Goal: Transaction & Acquisition: Obtain resource

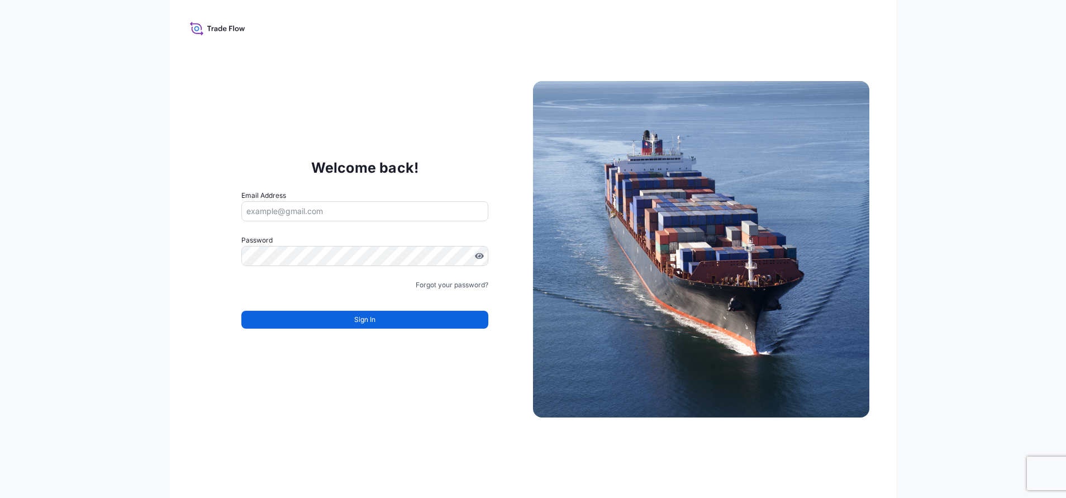
drag, startPoint x: 0, startPoint y: 0, endPoint x: 333, endPoint y: 207, distance: 392.2
click at [333, 207] on input "Email Address" at bounding box center [364, 211] width 247 height 20
click at [336, 209] on input "Email Address" at bounding box center [364, 211] width 247 height 20
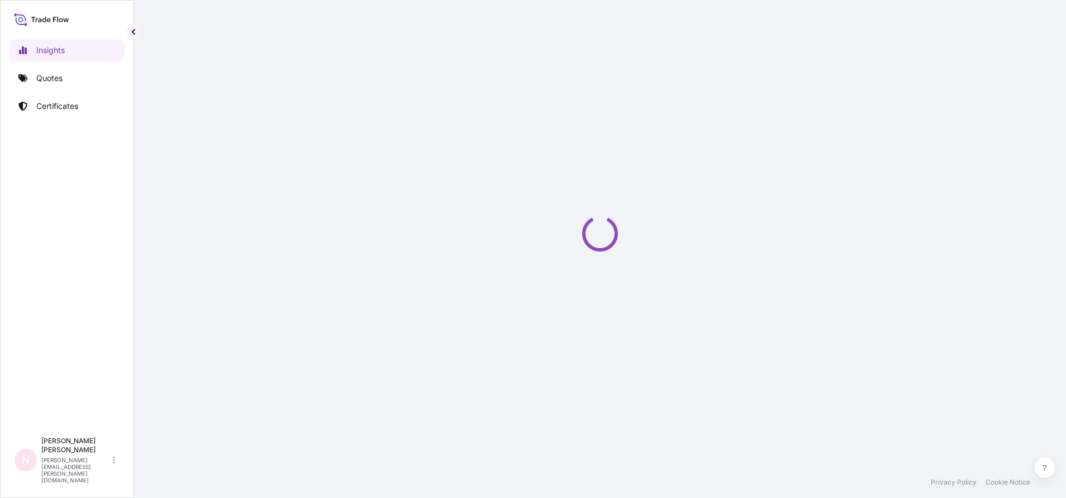
select select "2025"
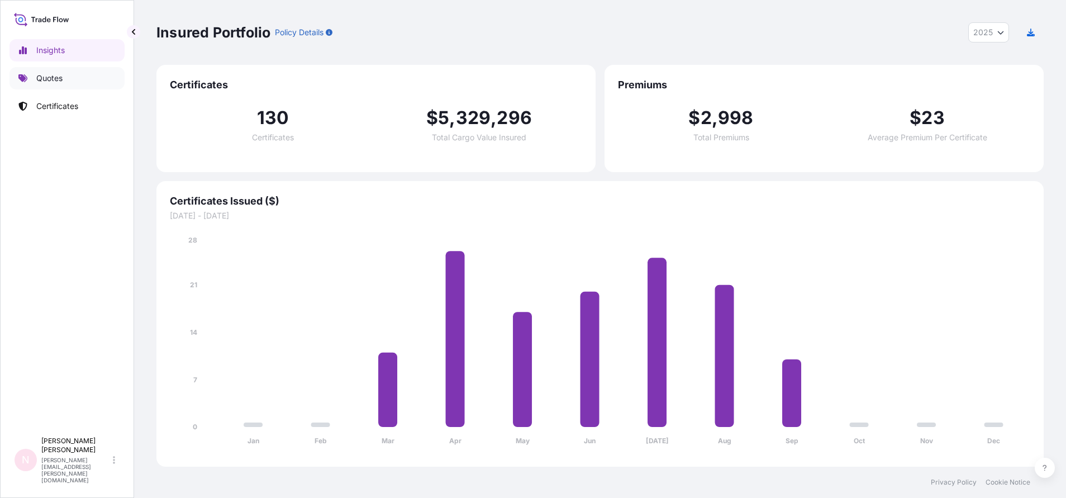
click at [78, 77] on link "Quotes" at bounding box center [66, 78] width 115 height 22
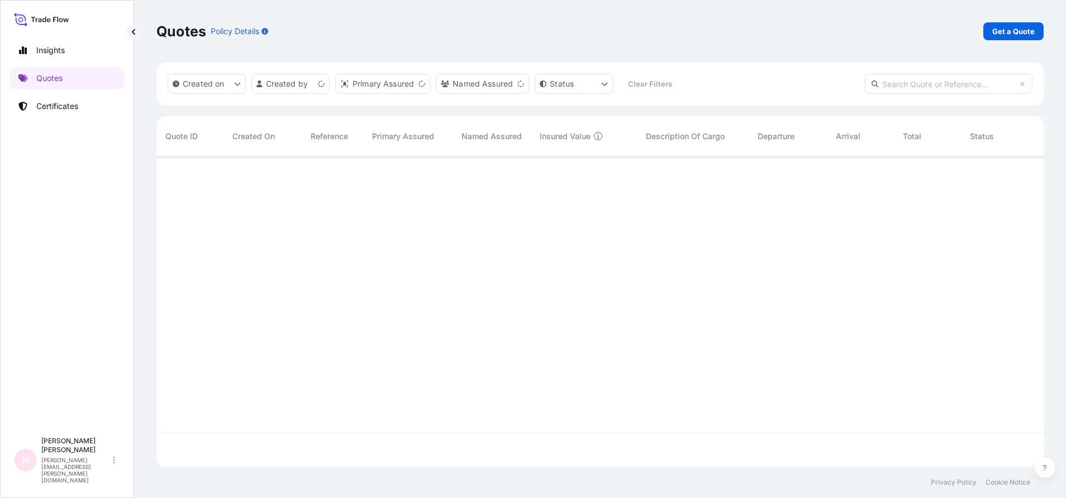
scroll to position [303, 874]
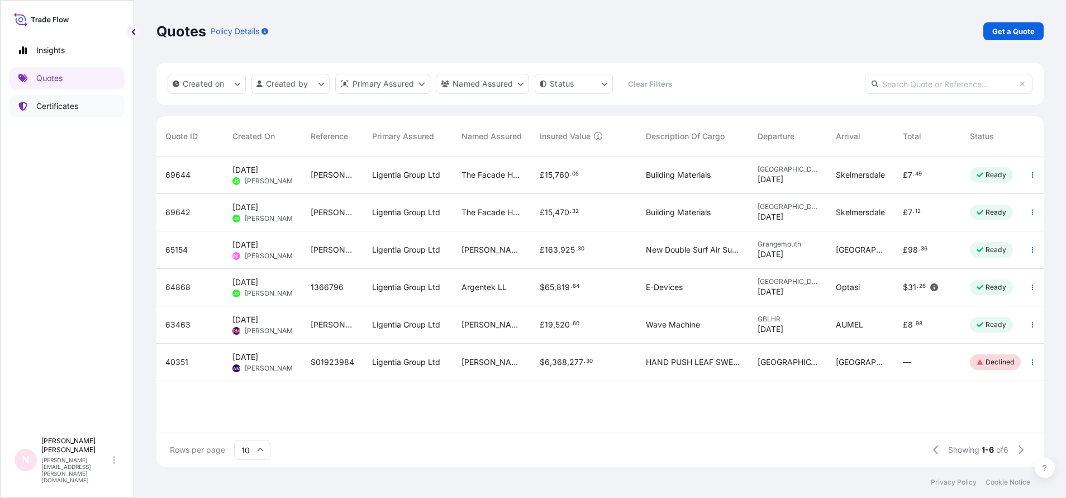
click at [55, 112] on link "Certificates" at bounding box center [66, 106] width 115 height 22
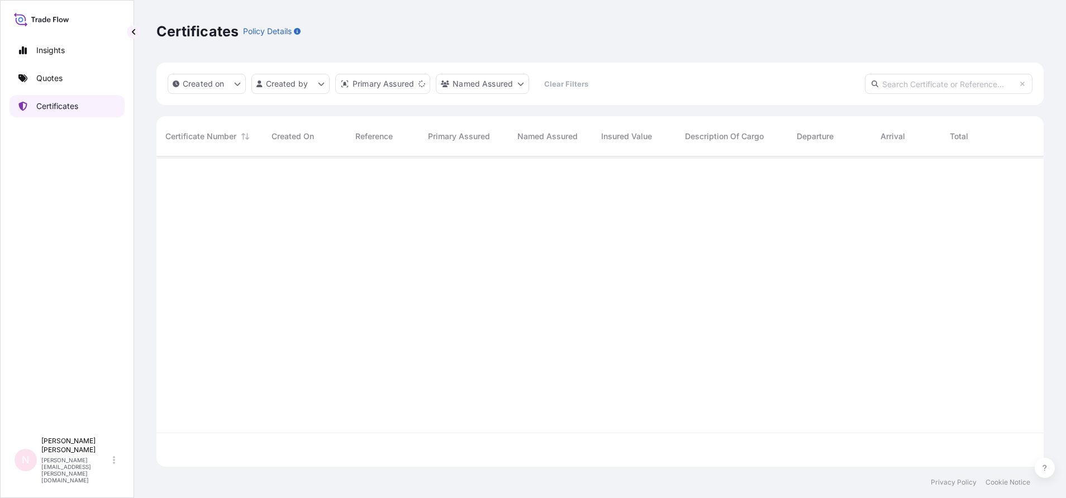
scroll to position [303, 874]
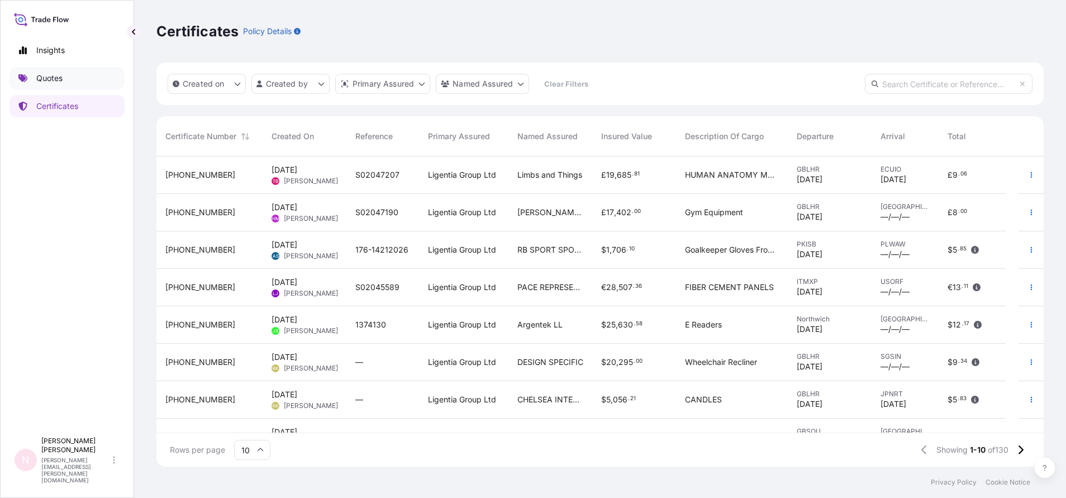
click at [43, 75] on p "Quotes" at bounding box center [49, 78] width 26 height 11
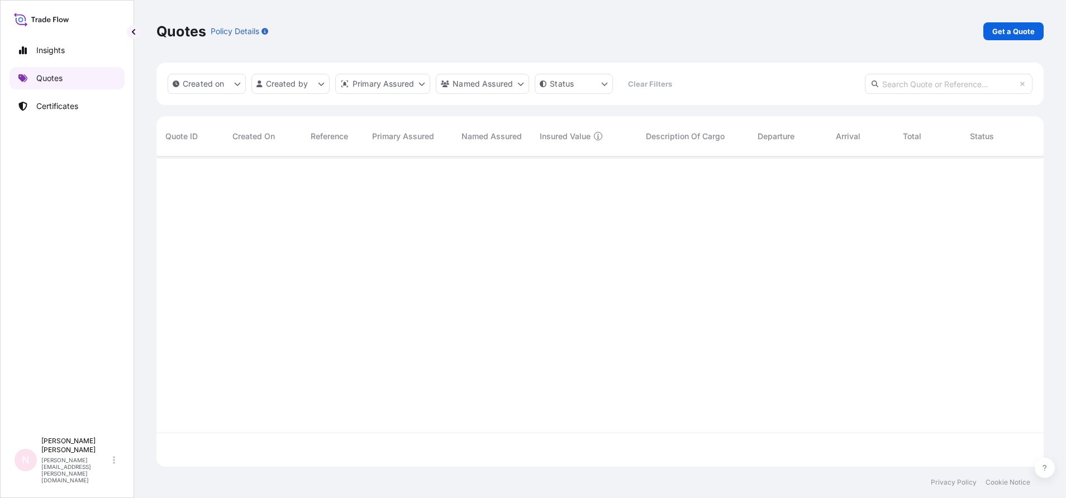
scroll to position [303, 874]
click at [1029, 26] on p "Get a Quote" at bounding box center [1013, 31] width 42 height 11
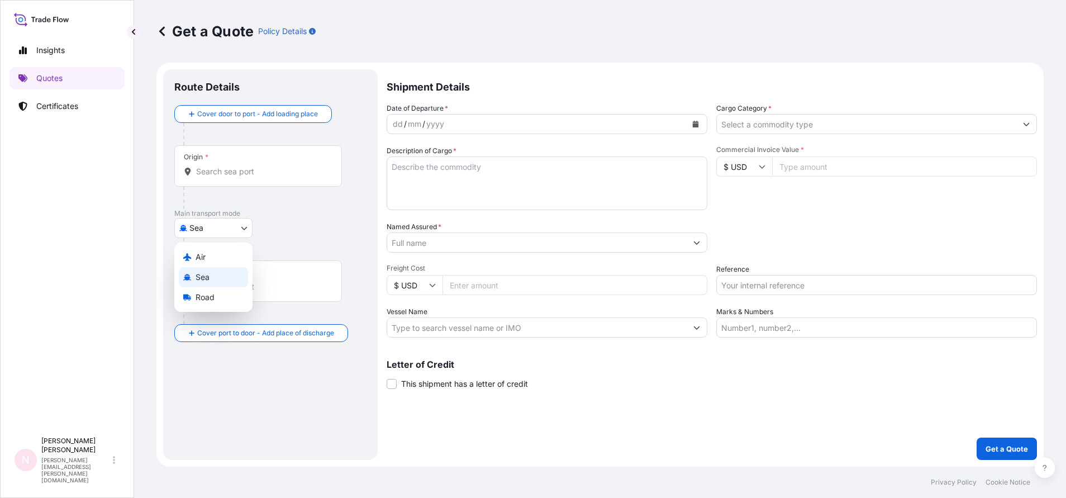
click at [231, 234] on body "Insights Quotes Certificates N [PERSON_NAME] [PERSON_NAME][EMAIL_ADDRESS][PERSO…" at bounding box center [533, 249] width 1066 height 498
click at [227, 291] on div "Road" at bounding box center [213, 297] width 69 height 20
select select "Road"
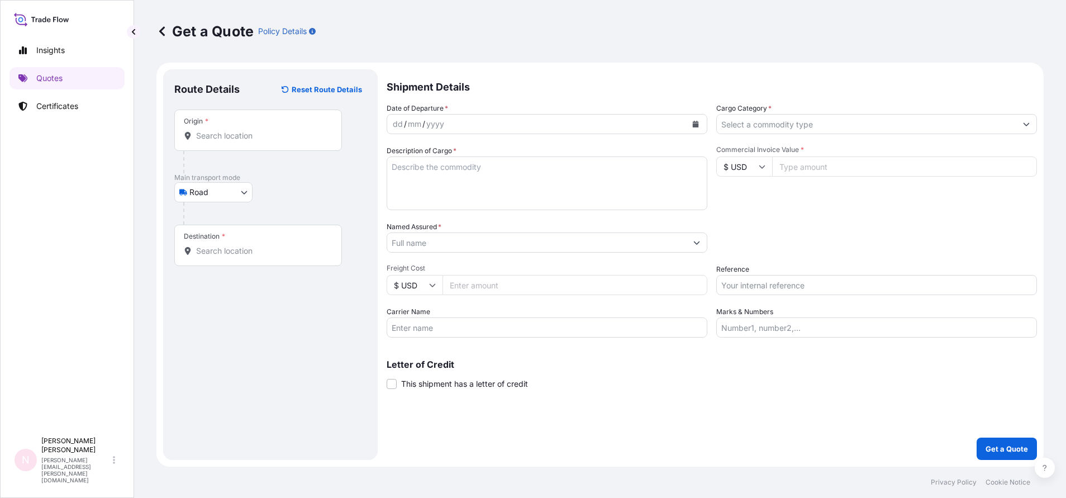
click at [268, 139] on input "Origin *" at bounding box center [262, 135] width 132 height 11
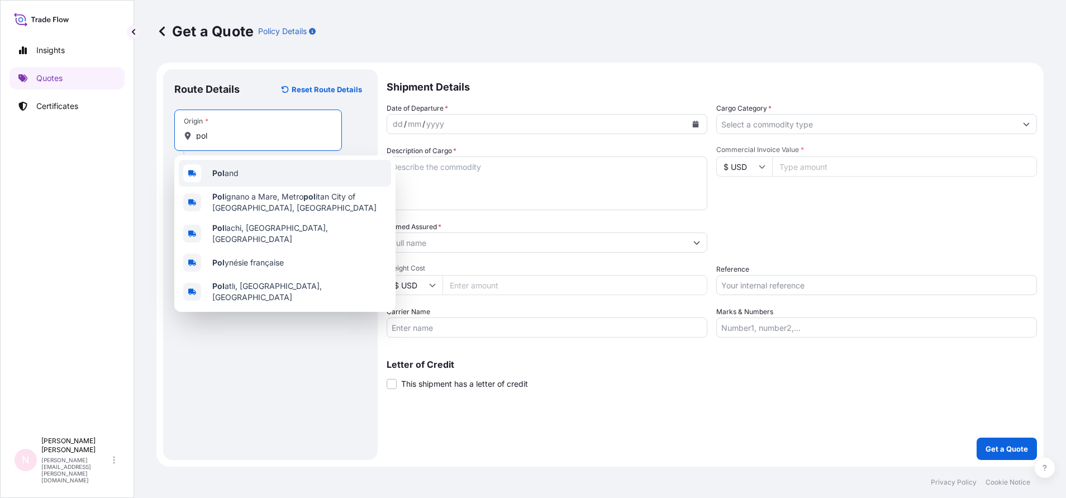
click at [268, 168] on div "Pol and" at bounding box center [285, 173] width 212 height 27
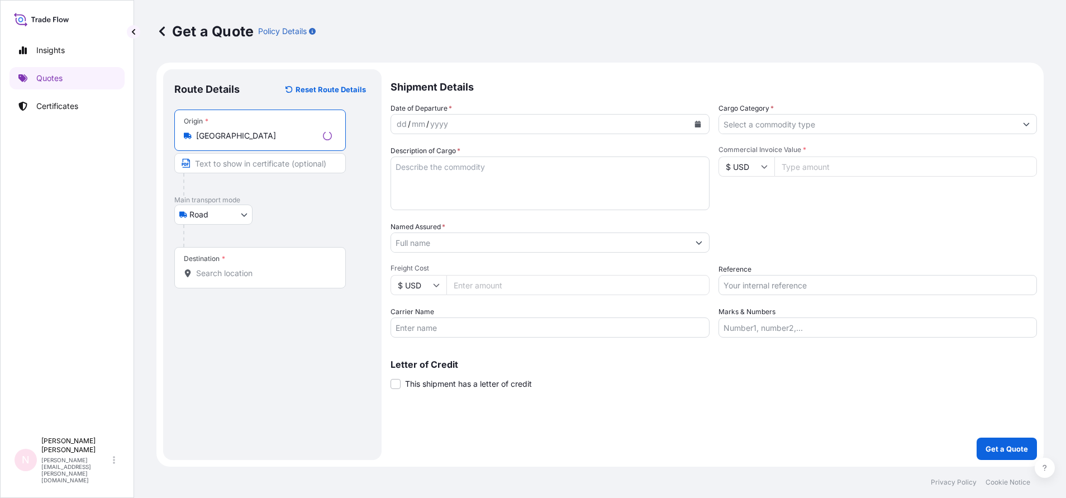
type input "[GEOGRAPHIC_DATA]"
click at [229, 266] on div "Destination *" at bounding box center [260, 267] width 172 height 41
click at [229, 268] on input "Destination *" at bounding box center [264, 273] width 136 height 11
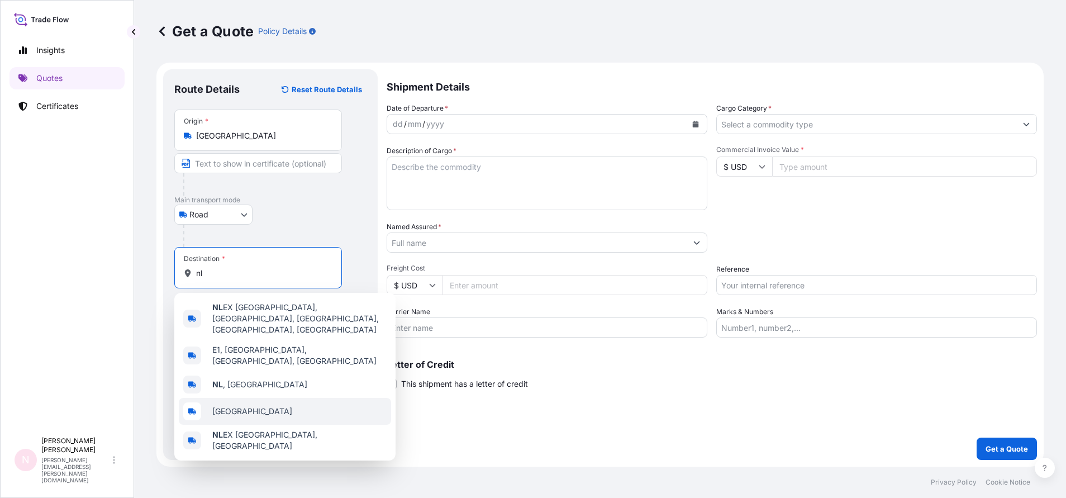
click at [296, 406] on div "[GEOGRAPHIC_DATA]" at bounding box center [285, 411] width 212 height 27
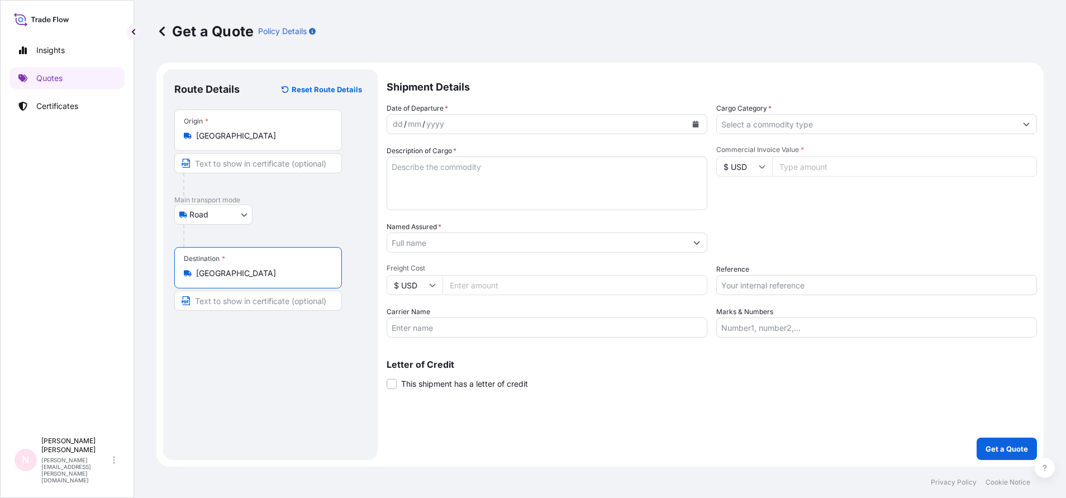
type input "[GEOGRAPHIC_DATA]"
click at [440, 126] on div "yyyy" at bounding box center [435, 123] width 20 height 13
click at [697, 124] on icon "Calendar" at bounding box center [696, 124] width 6 height 7
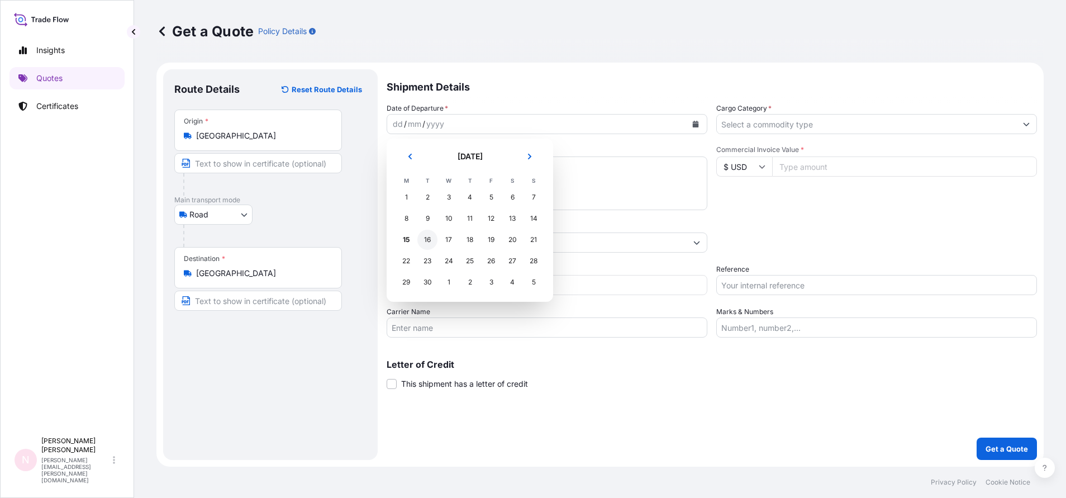
click at [428, 247] on div "16" at bounding box center [427, 240] width 20 height 20
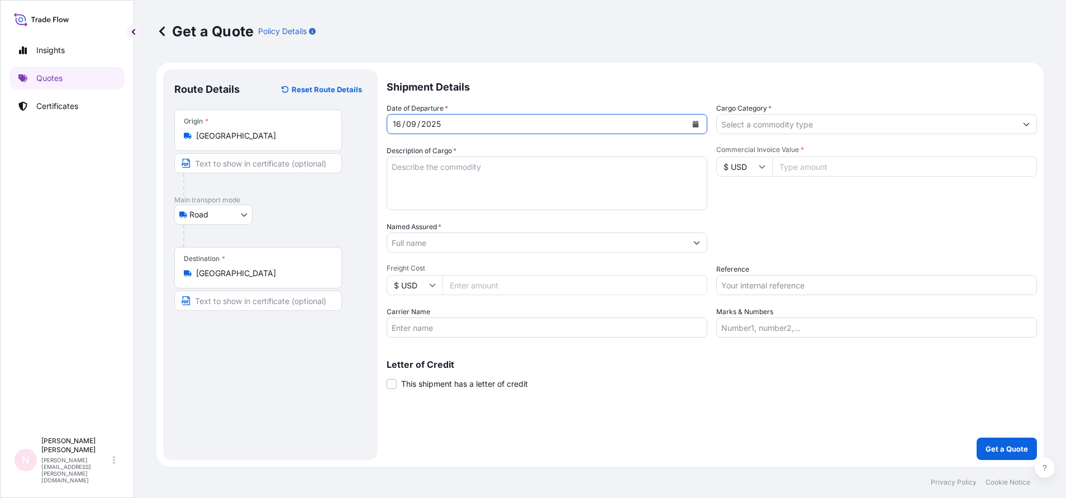
click at [748, 123] on input "Cargo Category *" at bounding box center [866, 124] width 299 height 20
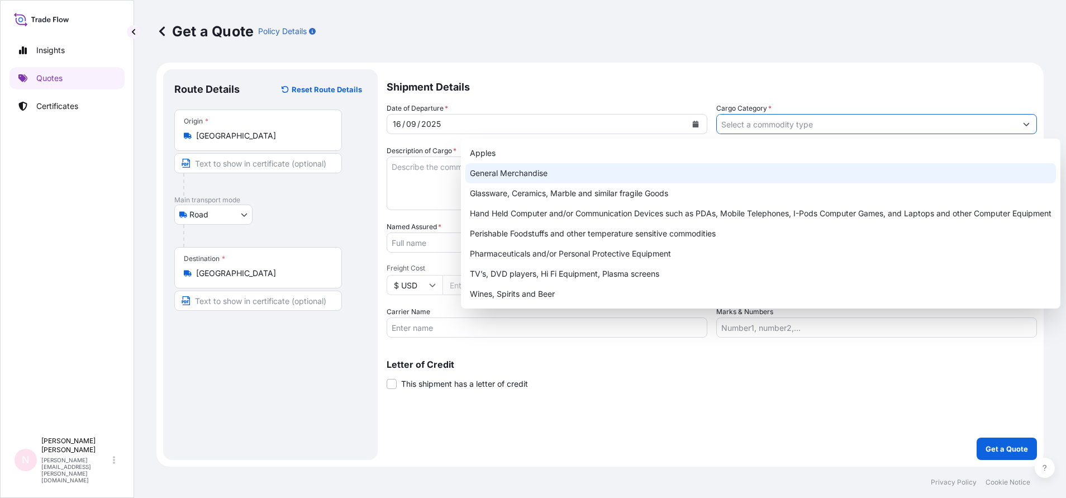
click at [627, 176] on div "General Merchandise" at bounding box center [760, 173] width 591 height 20
type input "General Merchandise"
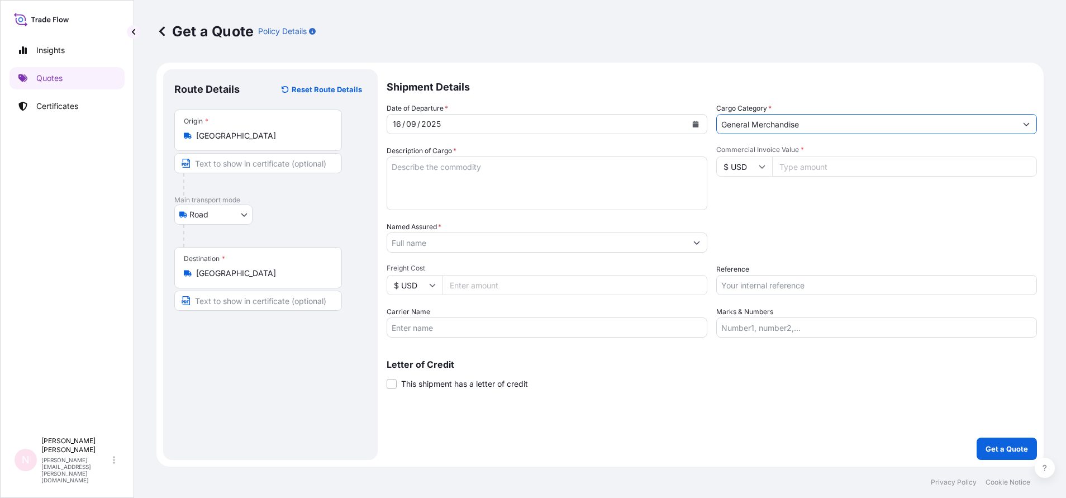
click at [513, 176] on textarea "Description of Cargo *" at bounding box center [547, 183] width 321 height 54
click at [481, 191] on textarea "Description of Cargo *" at bounding box center [547, 183] width 321 height 54
paste textarea "[MEDICAL_DATA]-part polymerase (reagents for molecular biology)"
type textarea "[MEDICAL_DATA]-part polymerase (reagents for molecular biology)"
click at [758, 163] on input "$ USD" at bounding box center [744, 166] width 56 height 20
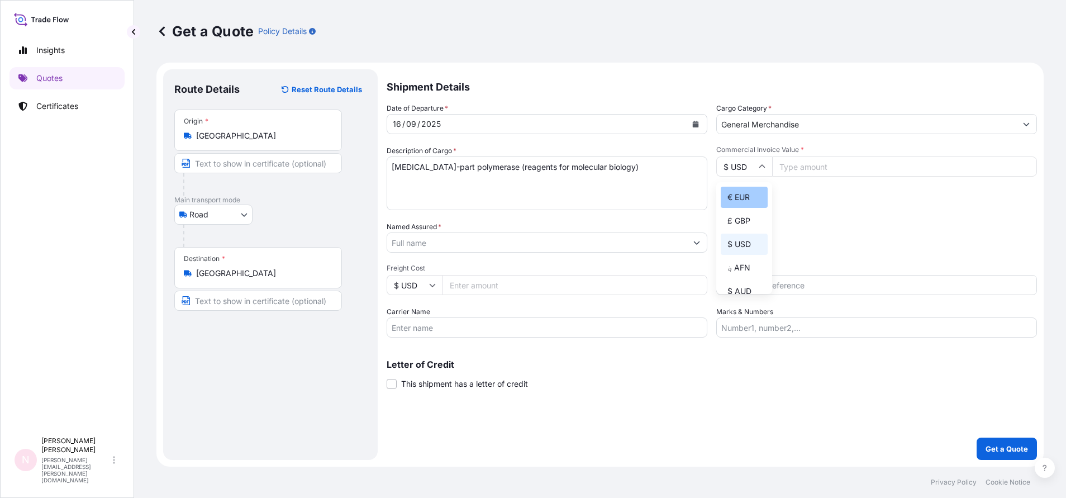
click at [740, 203] on div "€ EUR" at bounding box center [744, 197] width 47 height 21
type input "€ EUR"
click at [808, 169] on input "Commercial Invoice Value *" at bounding box center [904, 166] width 265 height 20
type input "585404"
click at [573, 244] on input "Named Assured *" at bounding box center [536, 242] width 299 height 20
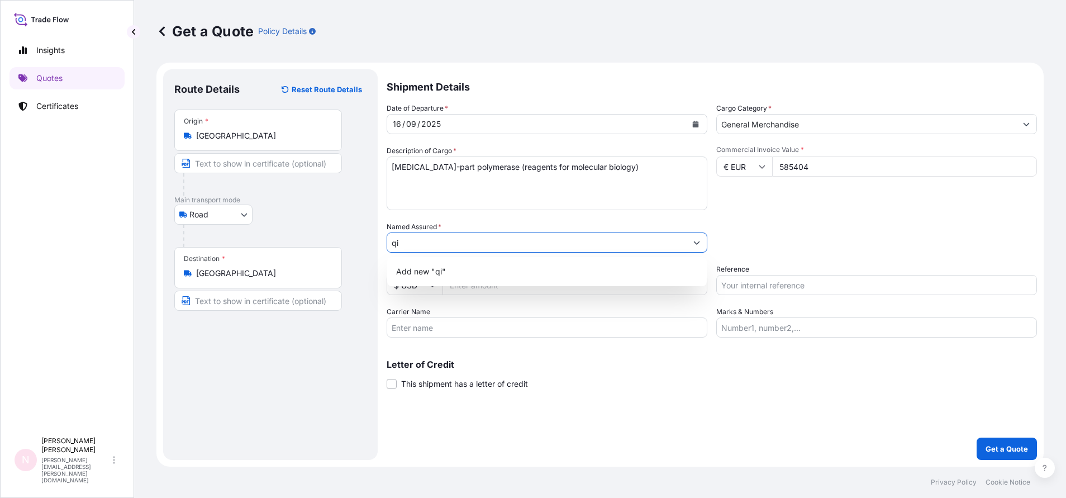
type input "q"
click at [737, 225] on div "Packing Category Type to search a container mode Please select a primary mode o…" at bounding box center [876, 236] width 321 height 31
click at [425, 236] on input "Named Assured *" at bounding box center [536, 242] width 299 height 20
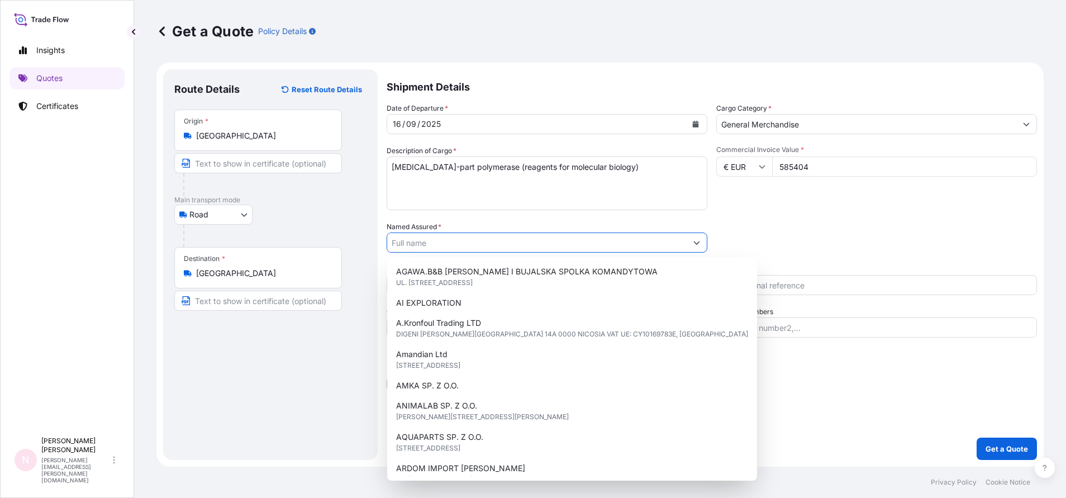
paste input "QIAGEN Gdańsk Sp. z o.o. Trzy Lipy 3/2.58 | 80-172 [GEOGRAPHIC_DATA] | [GEOGRAP…"
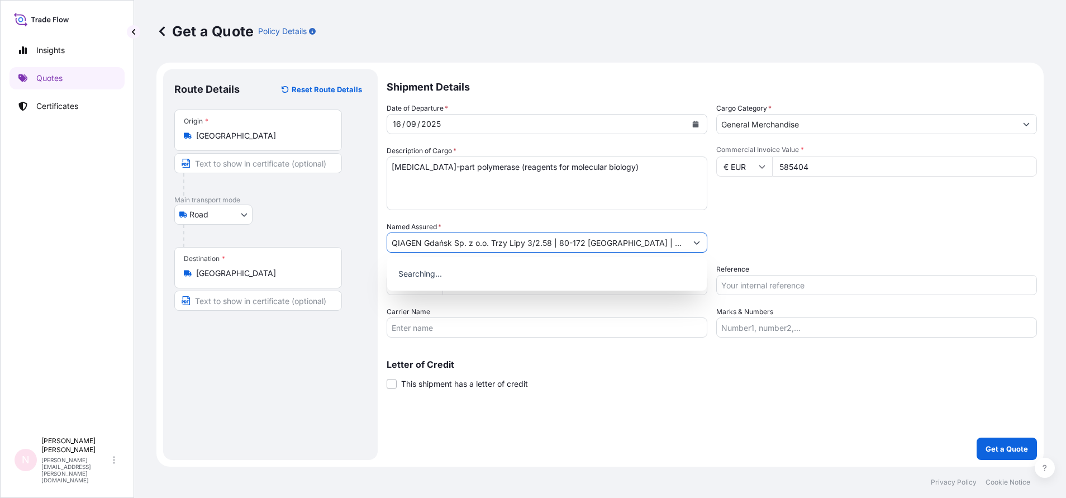
type input "QIAGEN Gdańsk Sp. z o.o. Trzy Lipy 3/2.58 | 80-172 [GEOGRAPHIC_DATA] | [GEOGRAP…"
click at [760, 221] on div "Packing Category Type to search a container mode Please select a primary mode o…" at bounding box center [876, 236] width 321 height 31
click at [436, 287] on input "$ USD" at bounding box center [415, 285] width 56 height 20
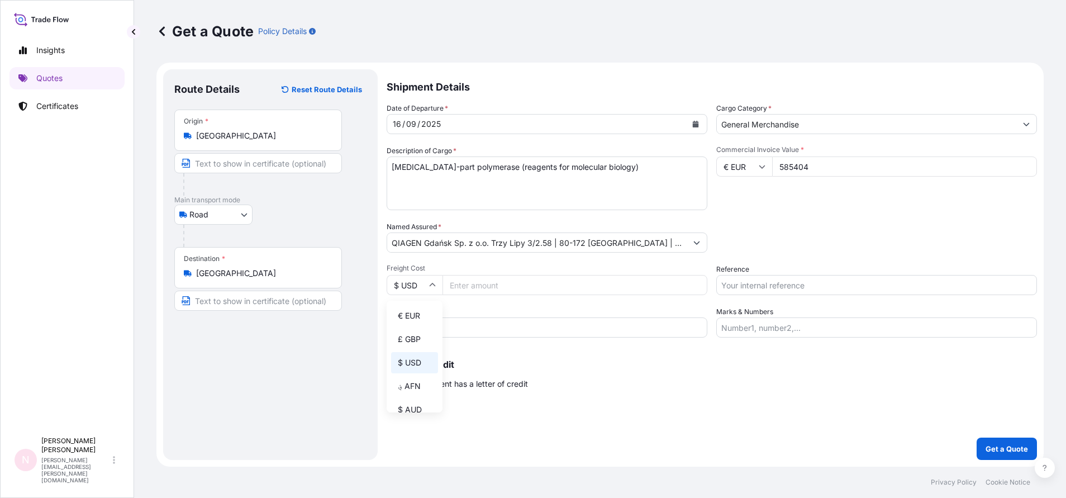
click at [802, 263] on div "Date of Departure * [DATE] Cargo Category * General Merchandise Description of …" at bounding box center [712, 220] width 650 height 235
click at [749, 284] on input "Reference" at bounding box center [876, 285] width 321 height 20
paste input "GAX2509000140"
type input "GAX2509000140"
click at [615, 370] on div "Letter of Credit This shipment has a letter of credit Letter of credit * Letter…" at bounding box center [712, 375] width 650 height 30
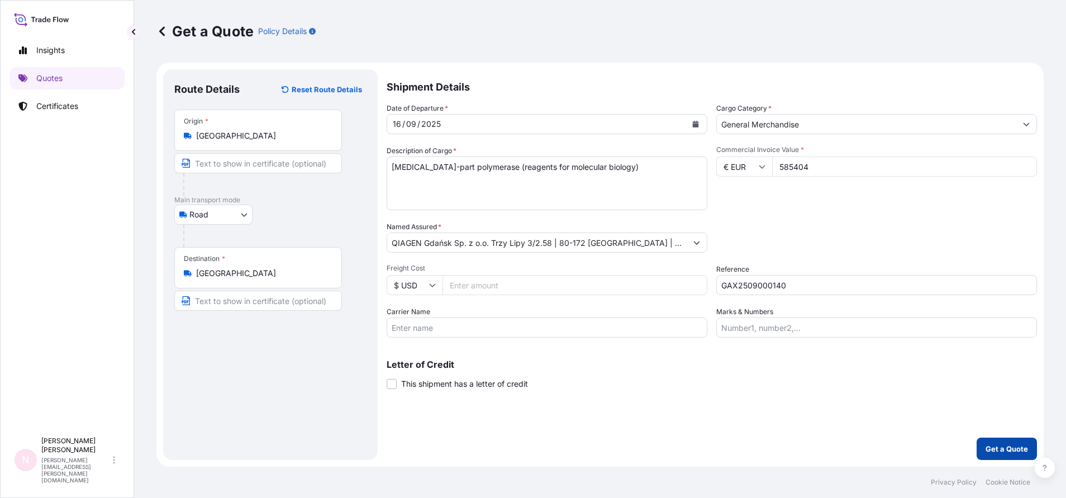
click at [997, 453] on p "Get a Quote" at bounding box center [1007, 448] width 42 height 11
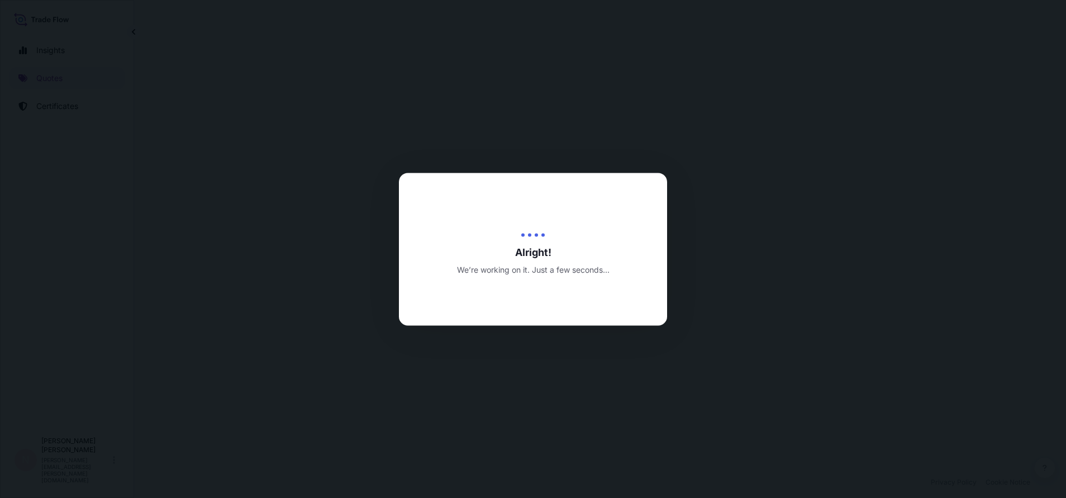
select select "Road"
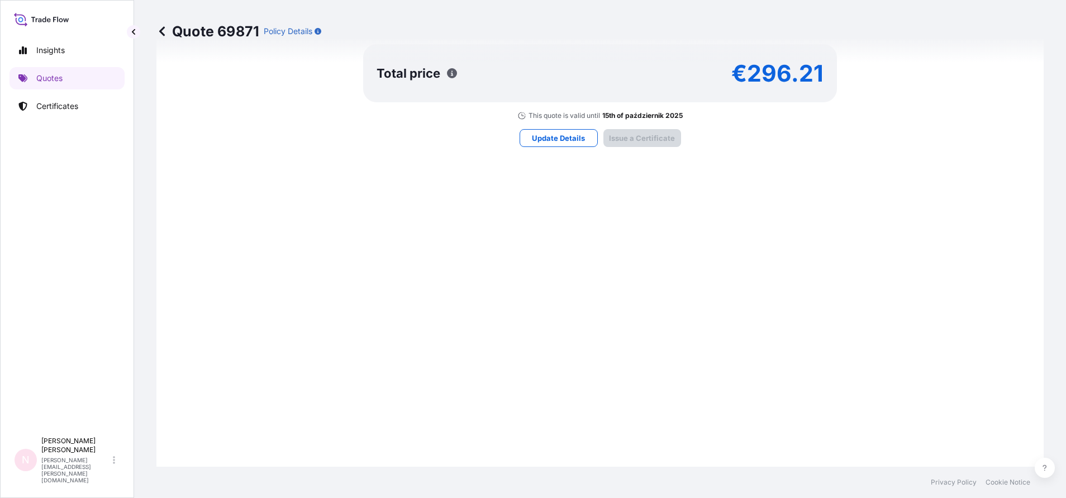
scroll to position [1207, 0]
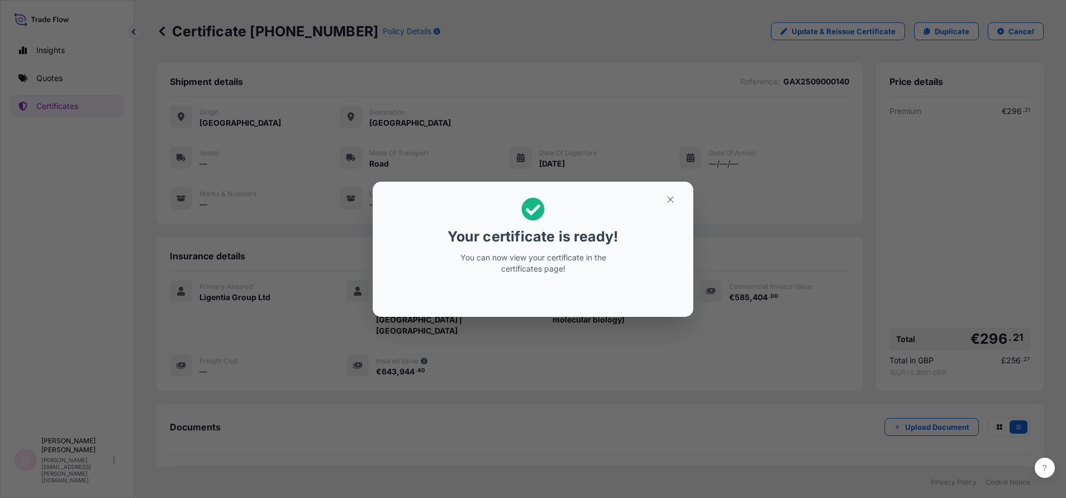
click at [555, 291] on div at bounding box center [533, 294] width 303 height 27
click at [672, 204] on icon "button" at bounding box center [670, 199] width 10 height 10
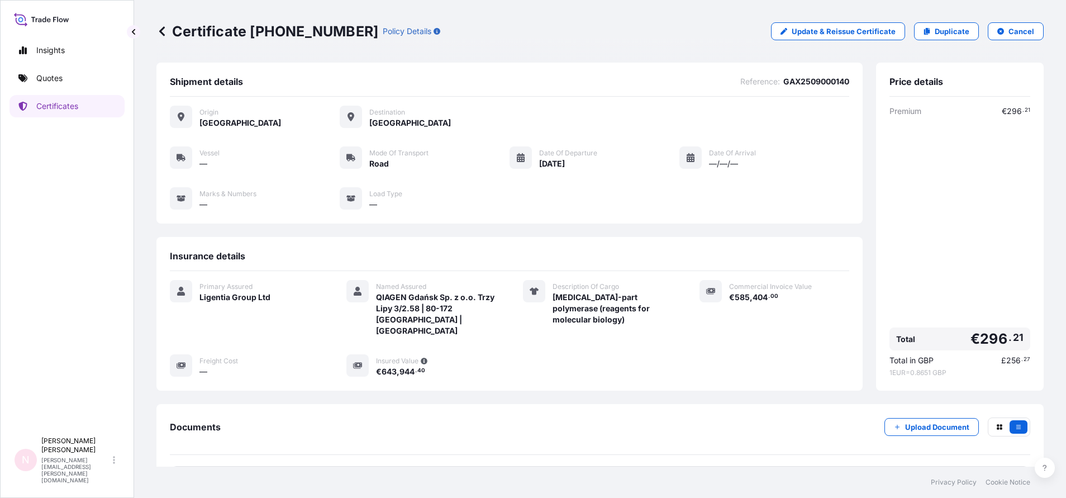
scroll to position [80, 0]
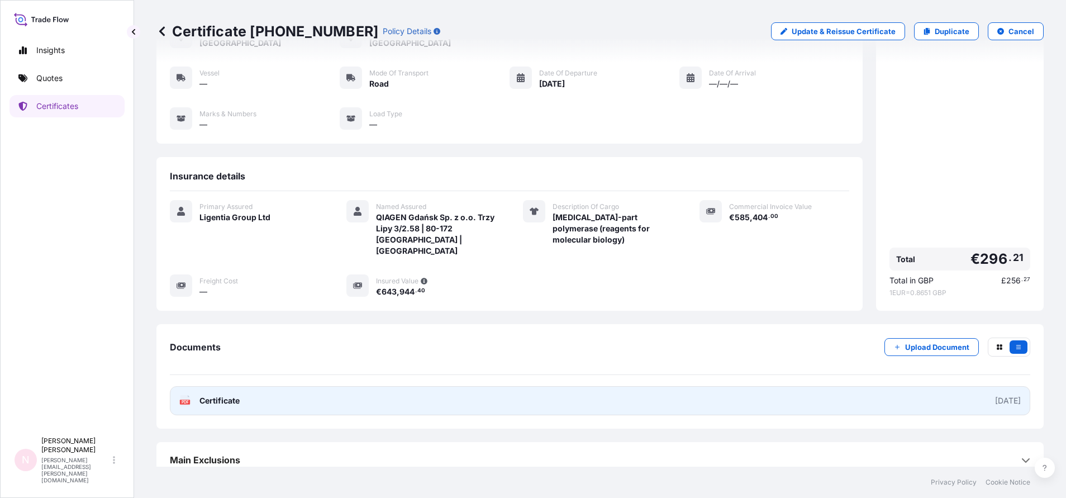
drag, startPoint x: 264, startPoint y: 387, endPoint x: 241, endPoint y: 393, distance: 23.0
click at [241, 393] on link "PDF Certificate [DATE]" at bounding box center [600, 400] width 860 height 29
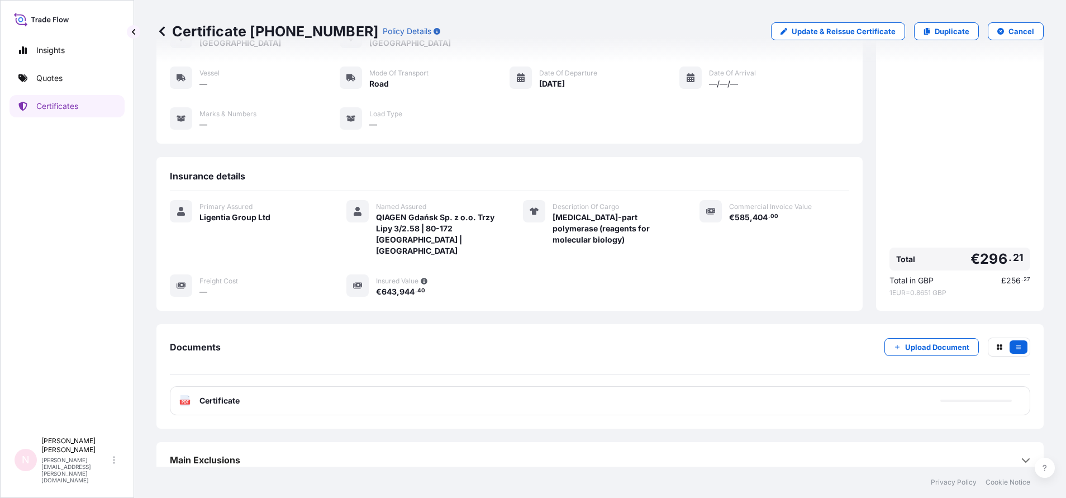
scroll to position [78, 0]
